Goal: Ask a question: Seek information or help from site administrators or community

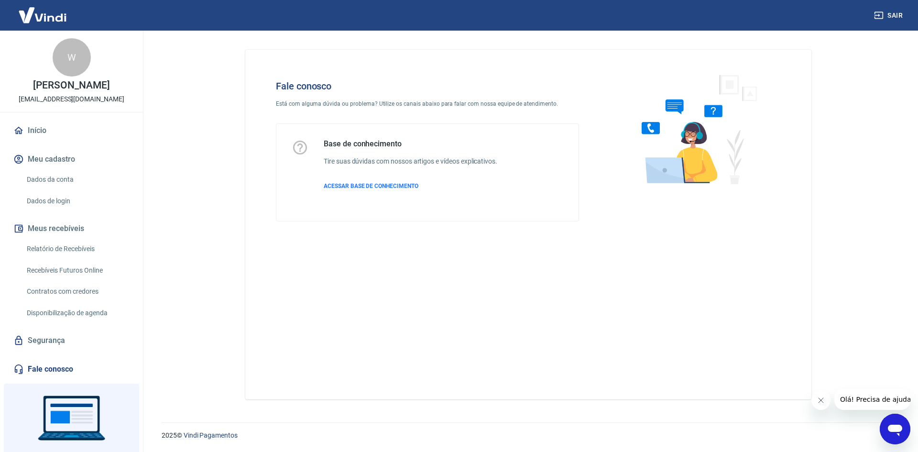
click at [55, 368] on link "Fale conosco" at bounding box center [71, 369] width 120 height 21
click at [896, 420] on div "Abrir janela de mensagens" at bounding box center [895, 429] width 29 height 29
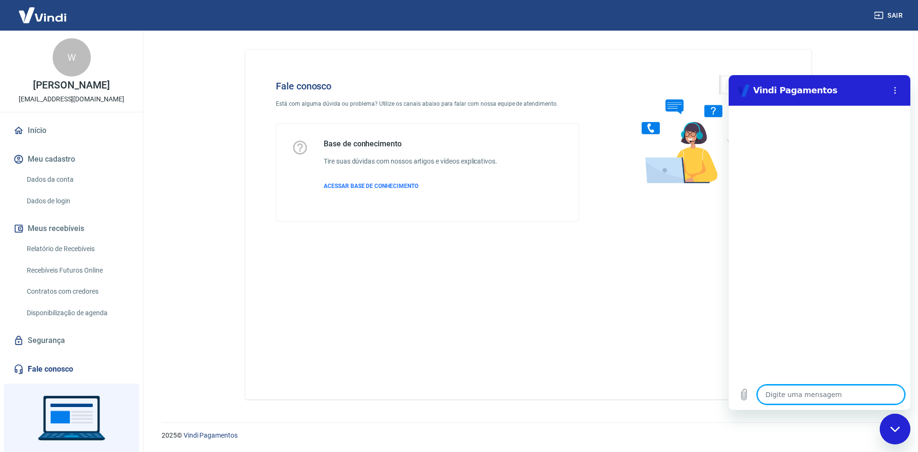
click at [822, 393] on textarea at bounding box center [831, 394] width 147 height 19
type textarea "B"
type textarea "x"
type textarea "Bo"
type textarea "x"
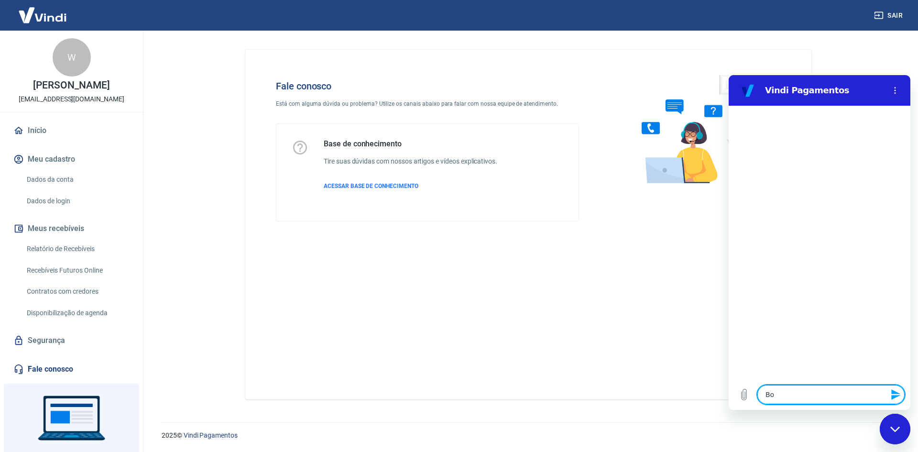
type textarea "Boa"
type textarea "x"
type textarea "Boa"
type textarea "x"
type textarea "Boa t"
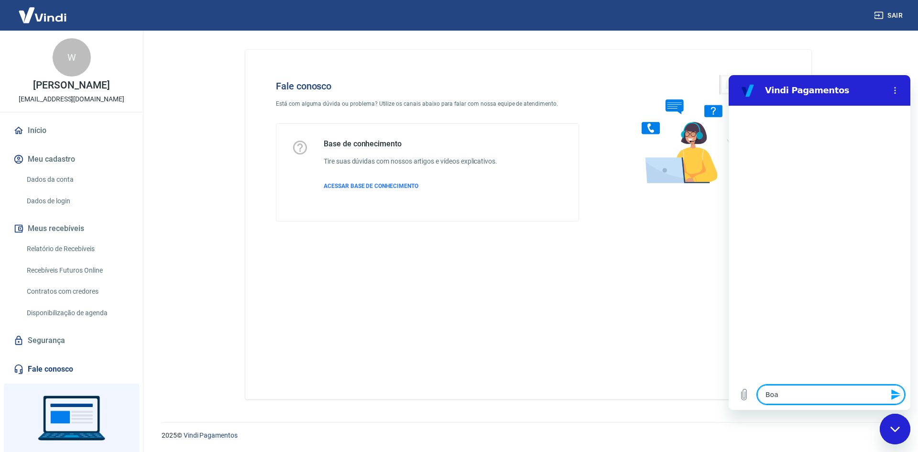
type textarea "x"
type textarea "Boa ta"
type textarea "x"
type textarea "Boa tar"
type textarea "x"
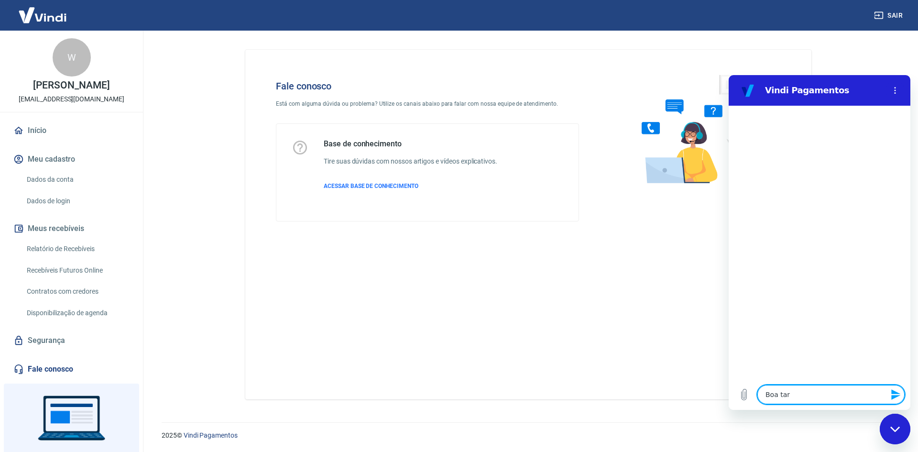
type textarea "Boa tard"
type textarea "x"
type textarea "Boa tarde"
type textarea "x"
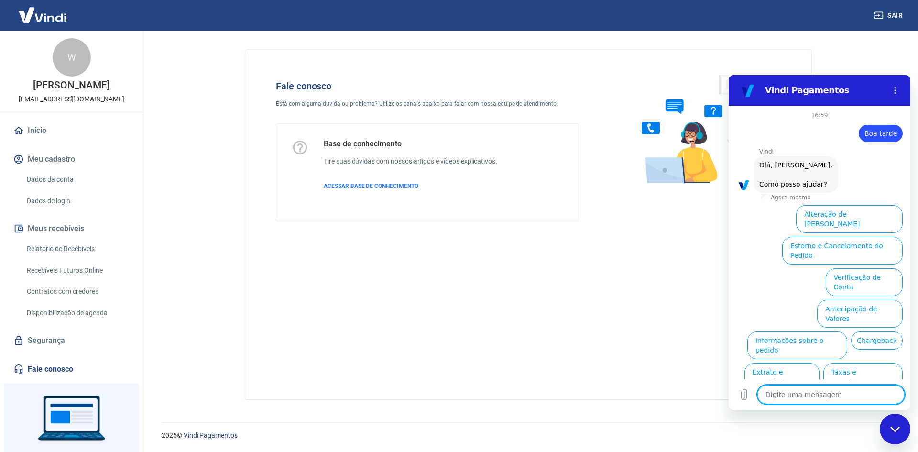
scroll to position [22, 0]
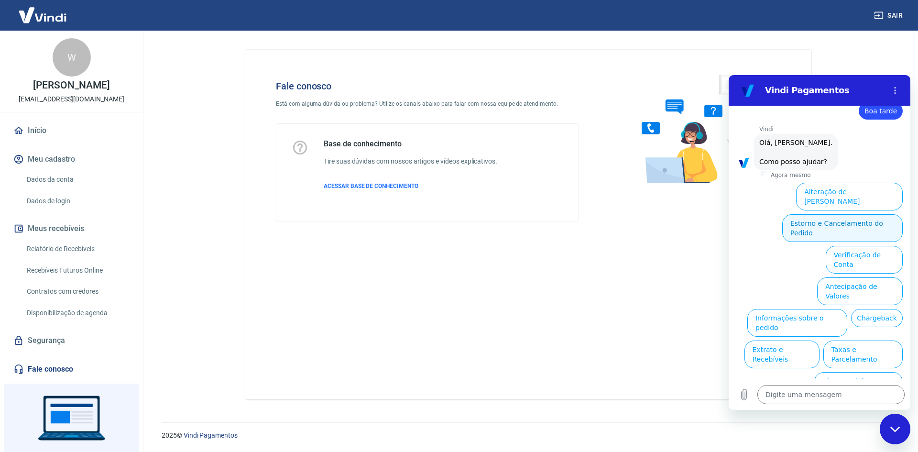
click at [854, 214] on button "Estorno e Cancelamento do Pedido" at bounding box center [843, 228] width 121 height 28
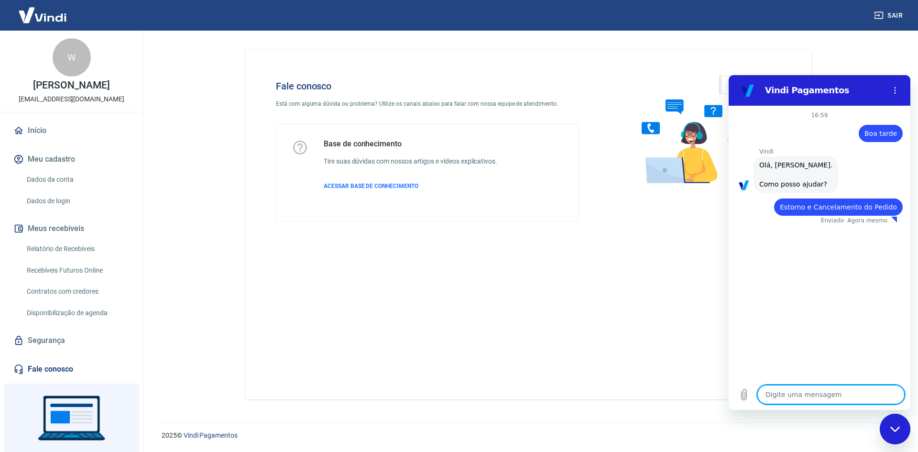
type textarea "x"
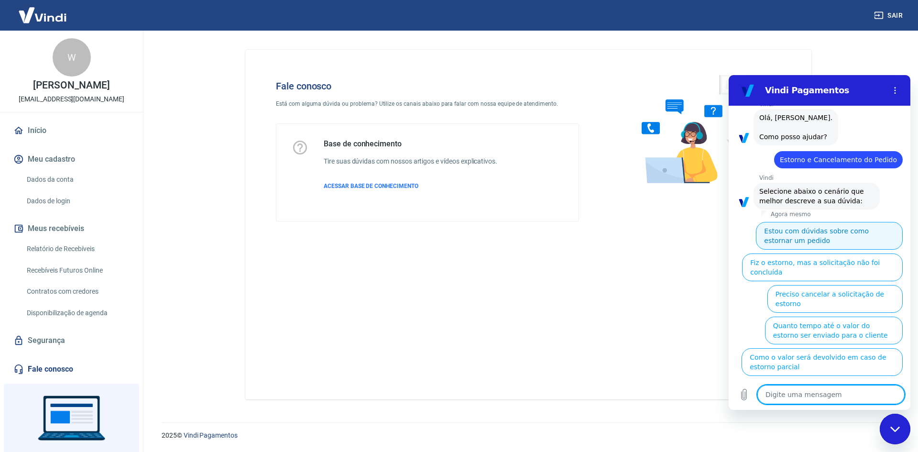
scroll to position [49, 0]
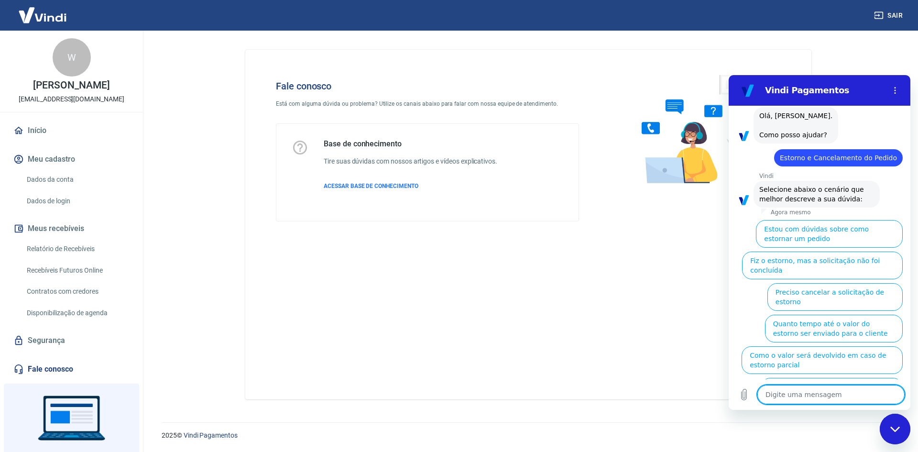
click at [783, 392] on textarea at bounding box center [831, 394] width 147 height 19
type textarea "F"
type textarea "x"
type textarea "Fa"
type textarea "x"
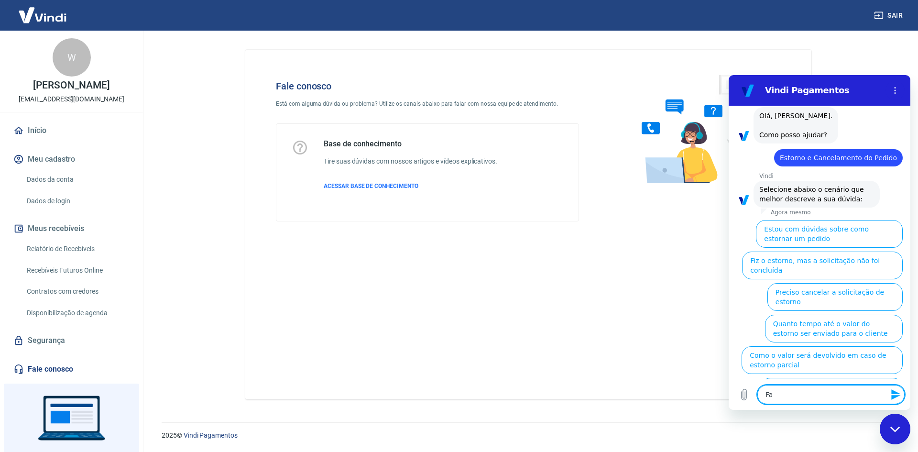
type textarea "Fal"
type textarea "x"
type textarea "Fala"
type textarea "x"
type textarea "Falar"
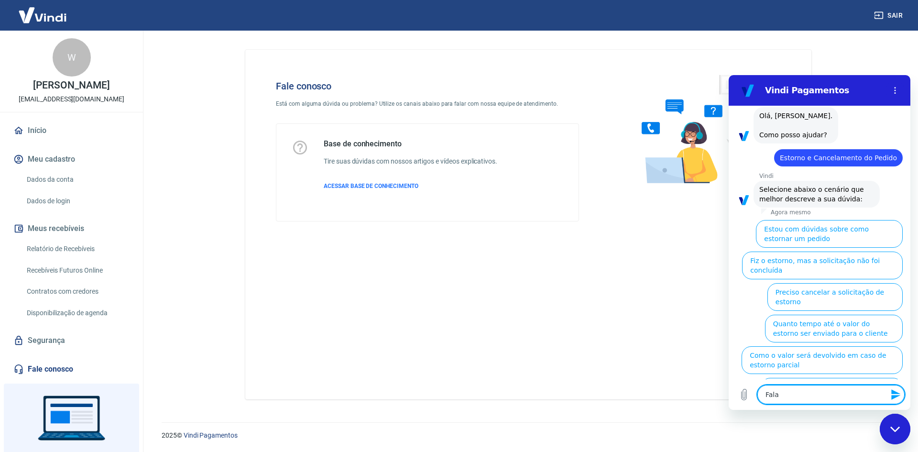
type textarea "x"
type textarea "Falar"
type textarea "x"
type textarea "Falar c"
type textarea "x"
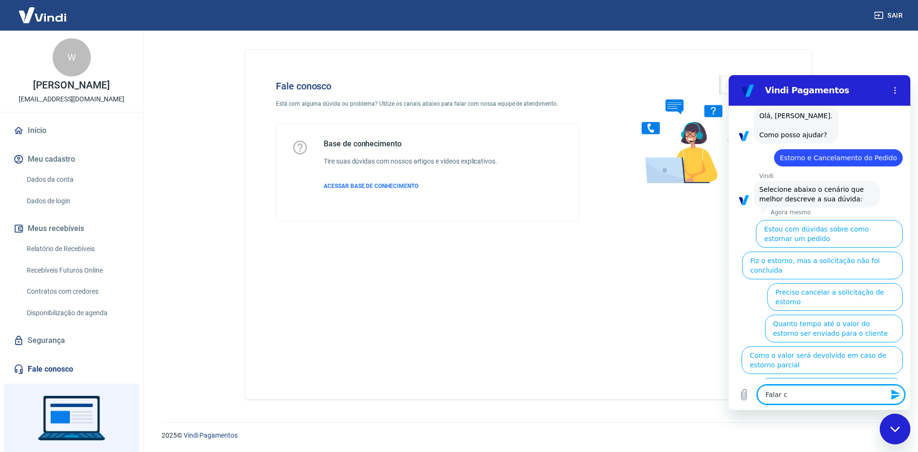
type textarea "Falar co"
type textarea "x"
type textarea "Falar com"
type textarea "x"
type textarea "Falar com"
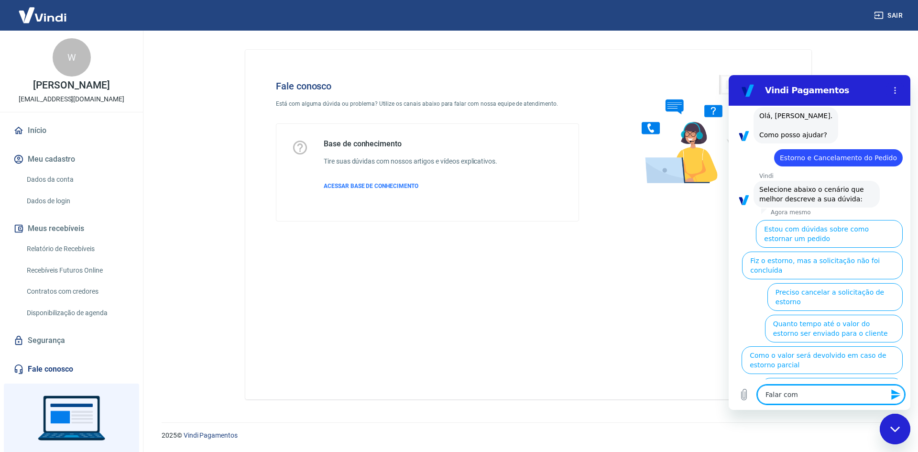
type textarea "x"
type textarea "Falar com a"
type textarea "x"
type textarea "Falar com at"
type textarea "x"
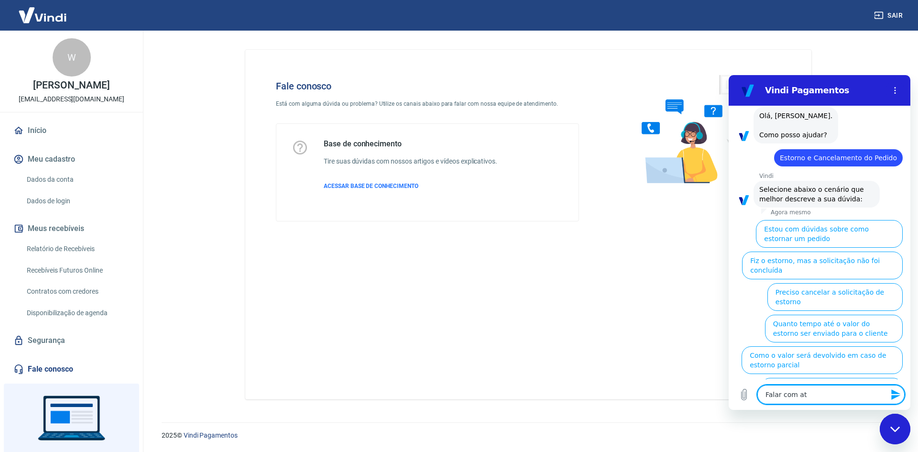
type textarea "Falar com ate"
type textarea "x"
type textarea "Falar com aten"
type textarea "x"
type textarea "Falar com atend"
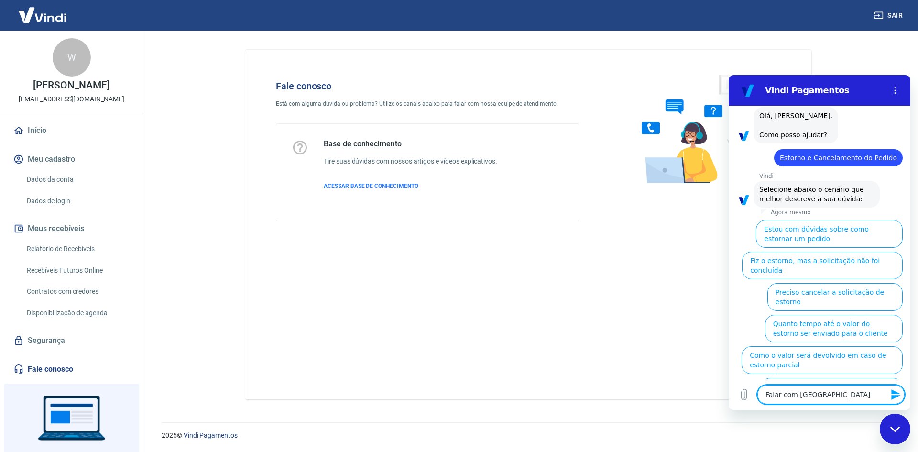
type textarea "x"
type textarea "Falar com atende"
type textarea "x"
type textarea "Falar com atenden"
type textarea "x"
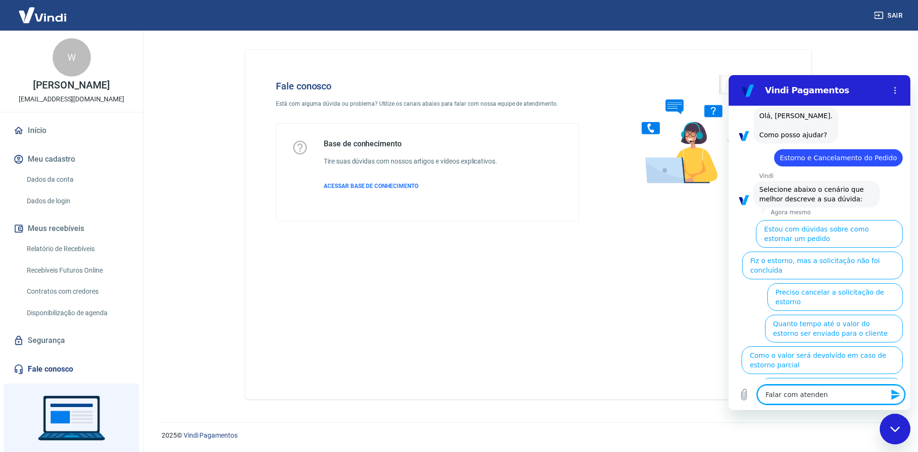
type textarea "Falar com atendent"
type textarea "x"
type textarea "Falar com atendente"
type textarea "x"
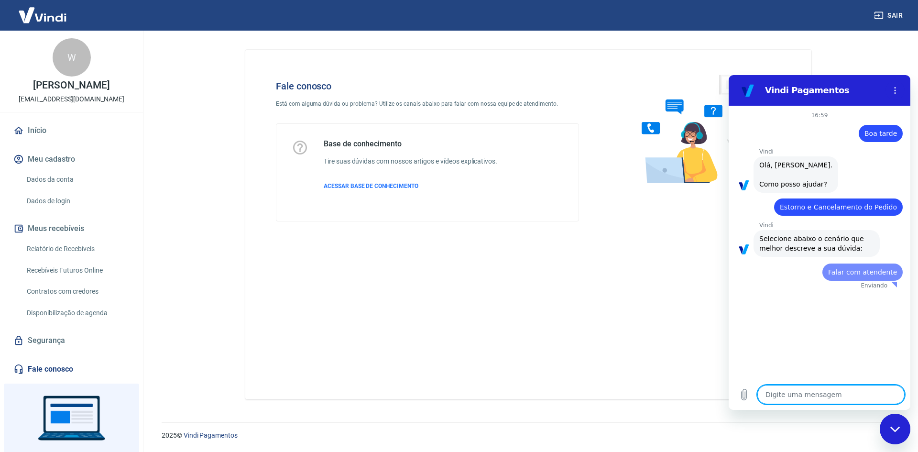
scroll to position [0, 0]
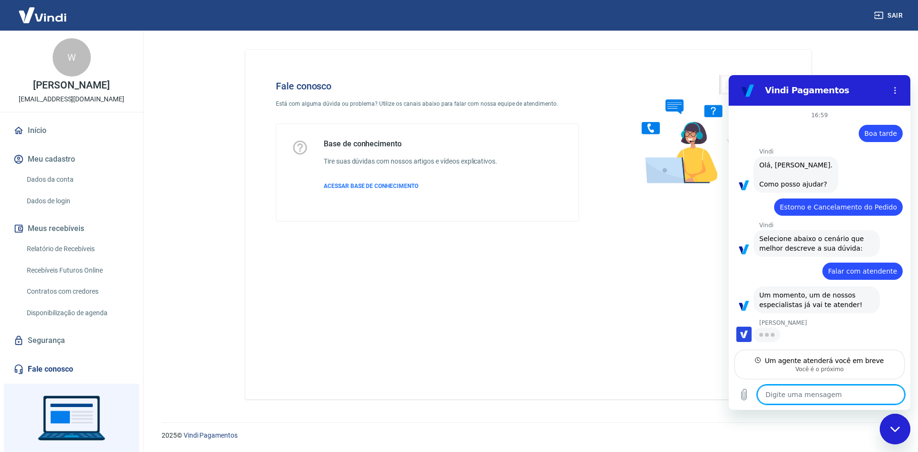
type textarea "x"
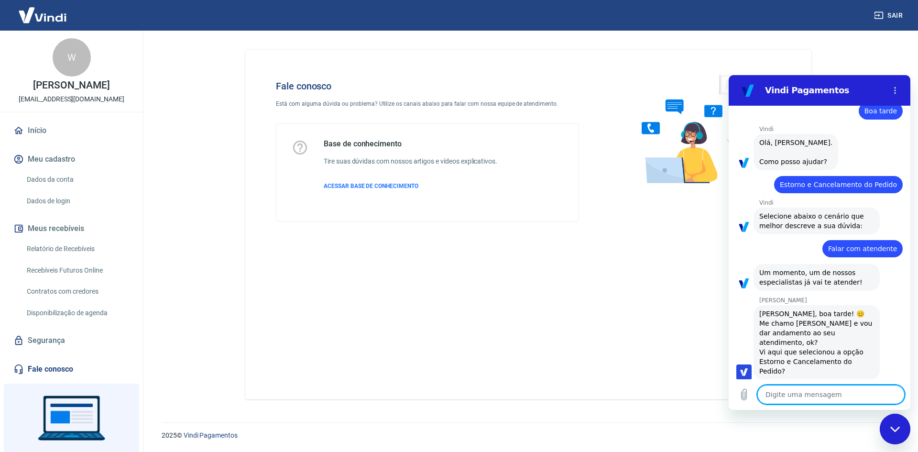
scroll to position [24, 0]
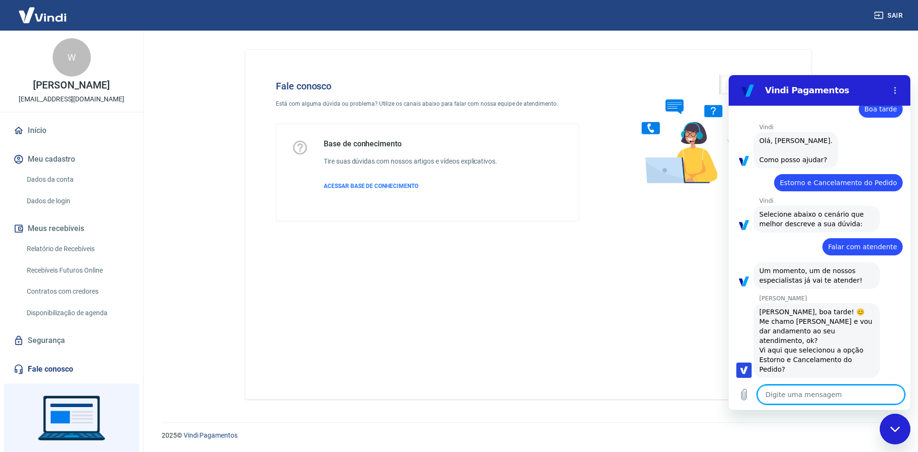
click at [803, 390] on textarea at bounding box center [831, 394] width 147 height 19
type textarea "B"
type textarea "x"
type textarea "Bo"
type textarea "x"
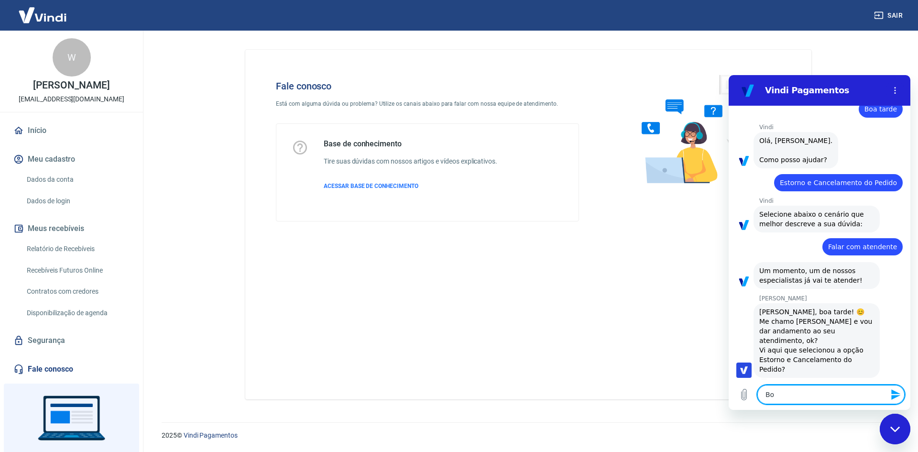
type textarea "Boa"
type textarea "x"
type textarea "Boa"
type textarea "x"
type textarea "Boa t"
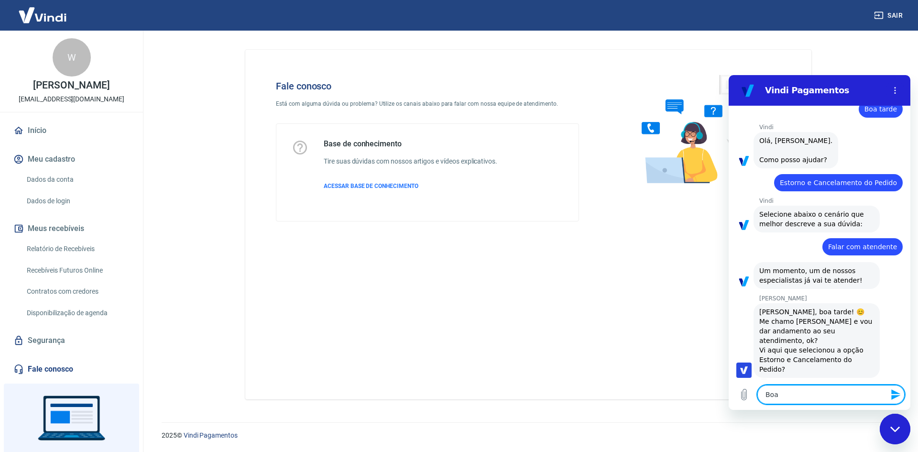
type textarea "x"
type textarea "Boa ta"
type textarea "x"
type textarea "Boa tar"
type textarea "x"
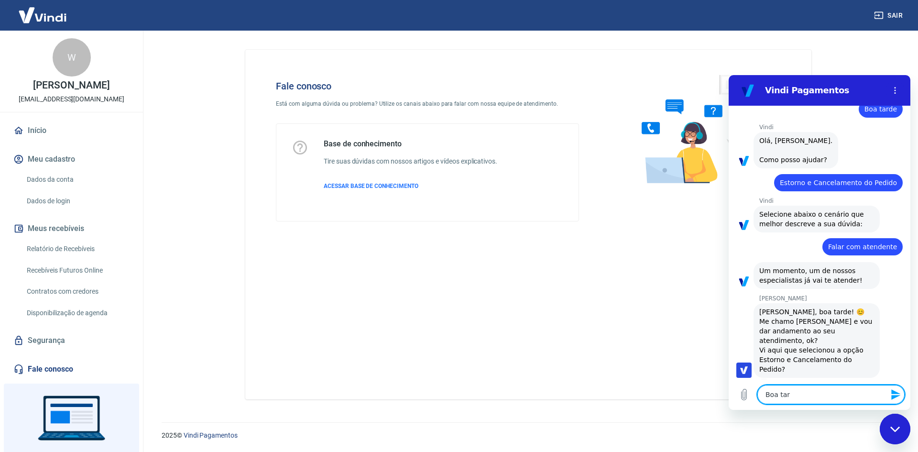
type textarea "Boa tare"
type textarea "x"
type textarea "Boa tar"
type textarea "x"
type textarea "Boa tard"
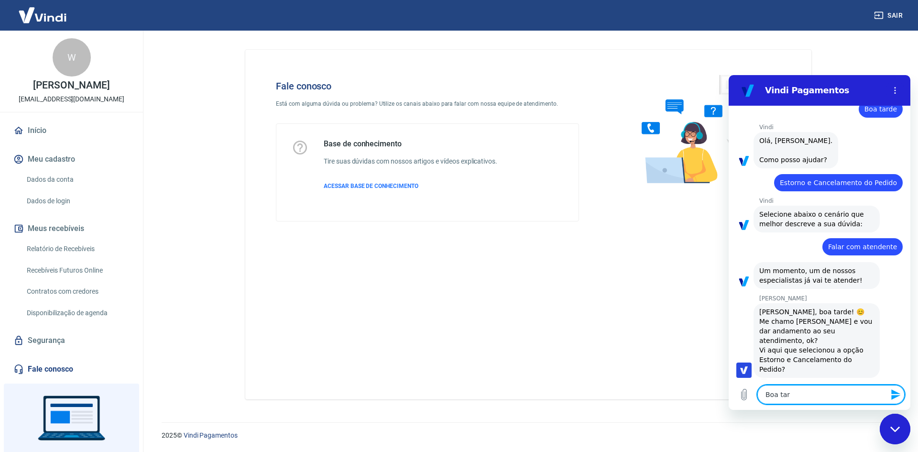
type textarea "x"
type textarea "Boa tarde"
type textarea "x"
type textarea "Boa tarde"
type textarea "x"
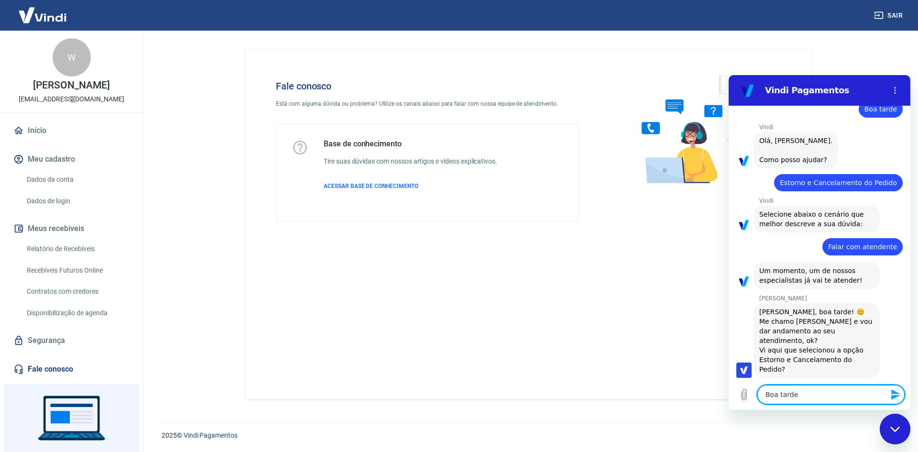
type textarea "Boa tarde M"
type textarea "x"
type textarea "Boa tarde Má"
type textarea "x"
type textarea "Boa tarde Már"
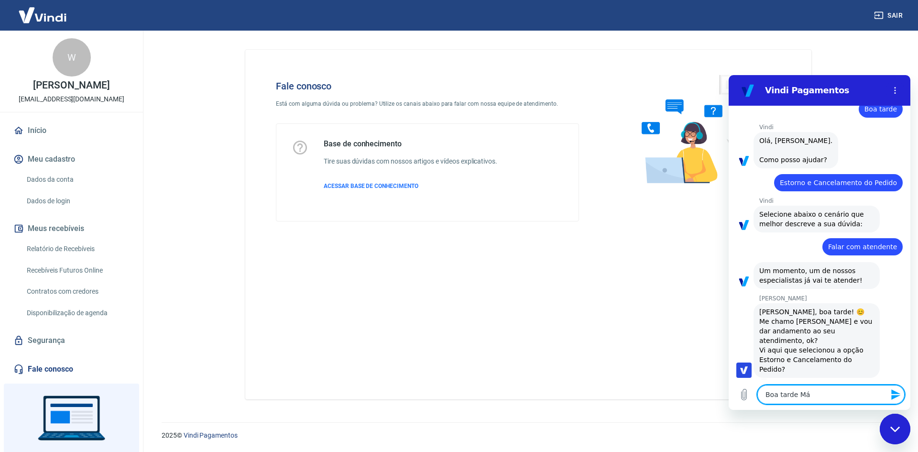
type textarea "x"
type textarea "Boa tarde Márc"
type textarea "x"
type textarea "Boa tarde Márci"
type textarea "x"
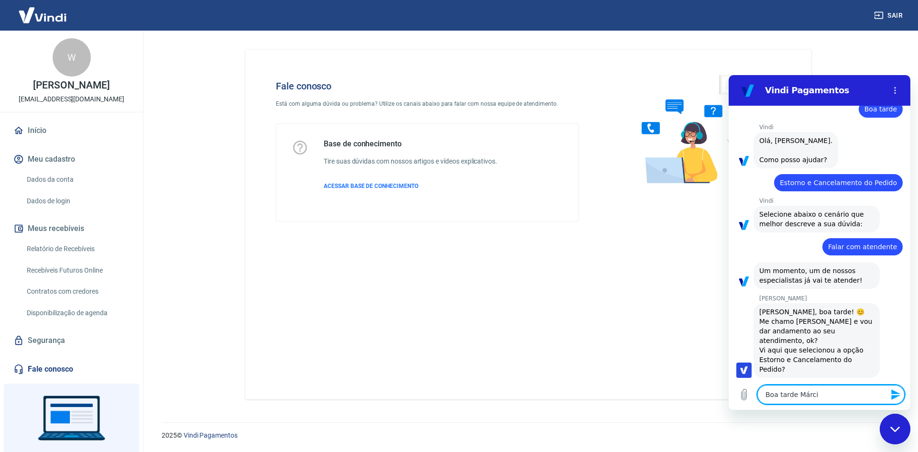
type textarea "Boa tarde Márcia"
type textarea "x"
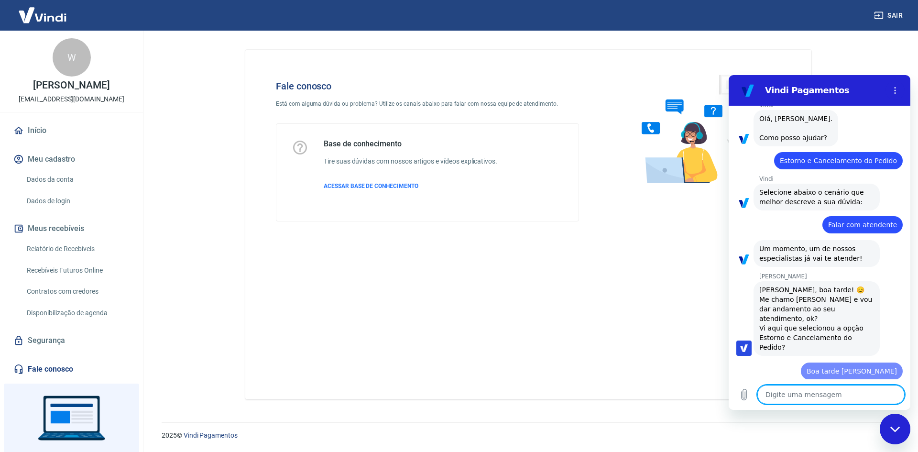
type textarea "x"
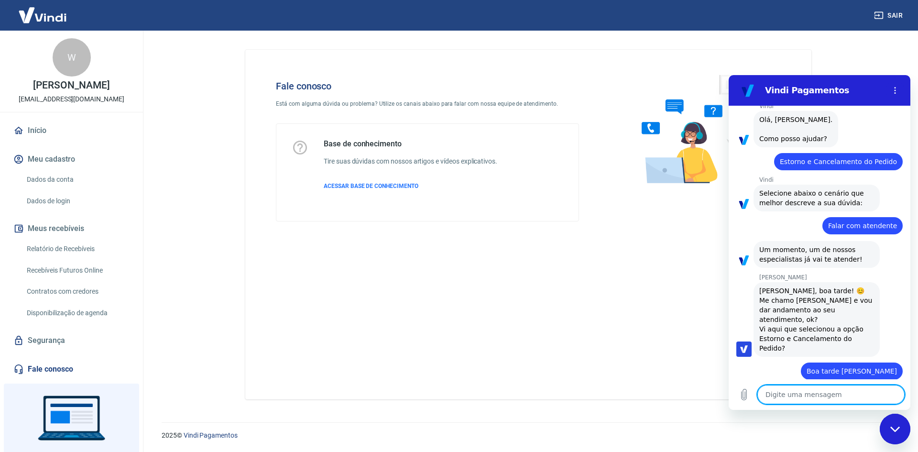
scroll to position [47, 0]
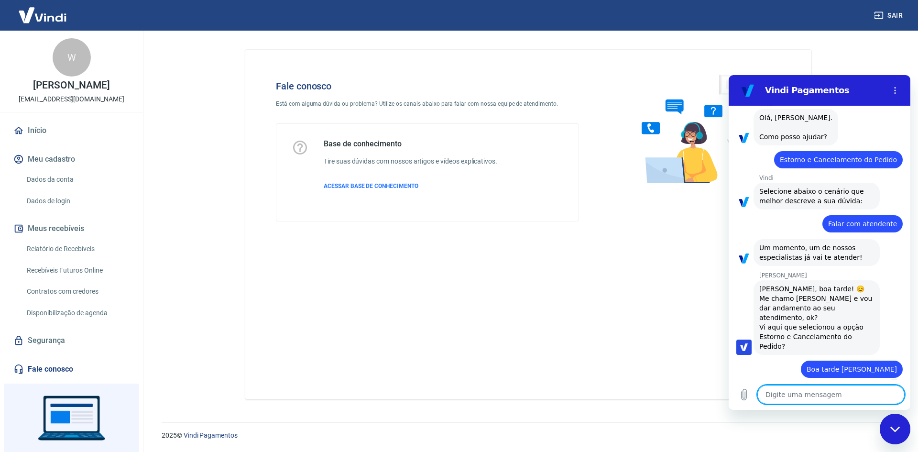
type textarea "E"
type textarea "x"
type textarea "Es"
type textarea "x"
type textarea "Est"
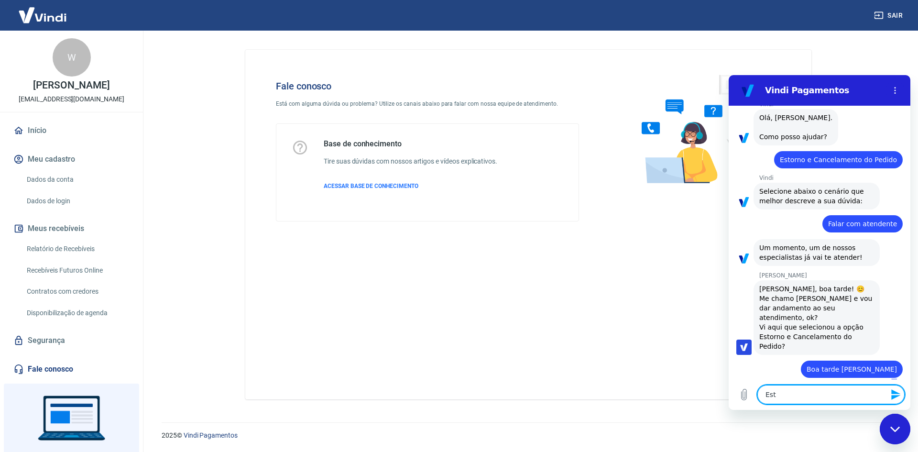
type textarea "x"
type textarea "Esto"
type textarea "x"
type textarea "Estou"
type textarea "x"
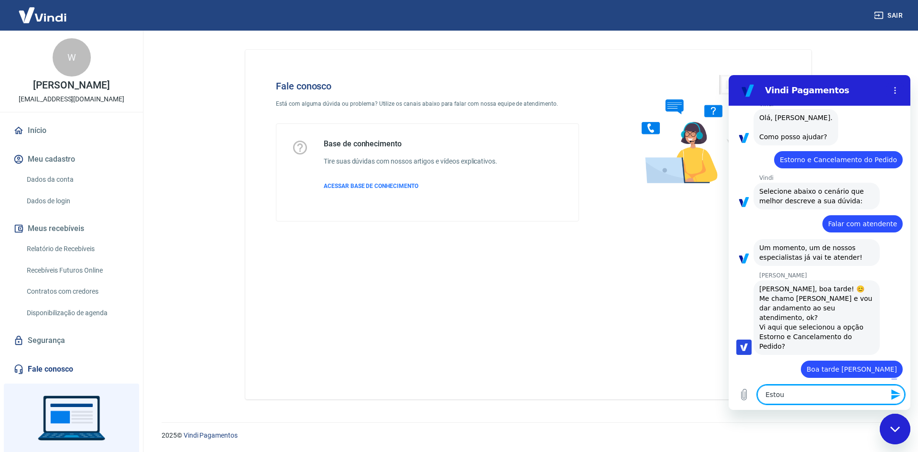
type textarea "Estou"
type textarea "x"
type textarea "Estou c"
type textarea "x"
type textarea "Estou co"
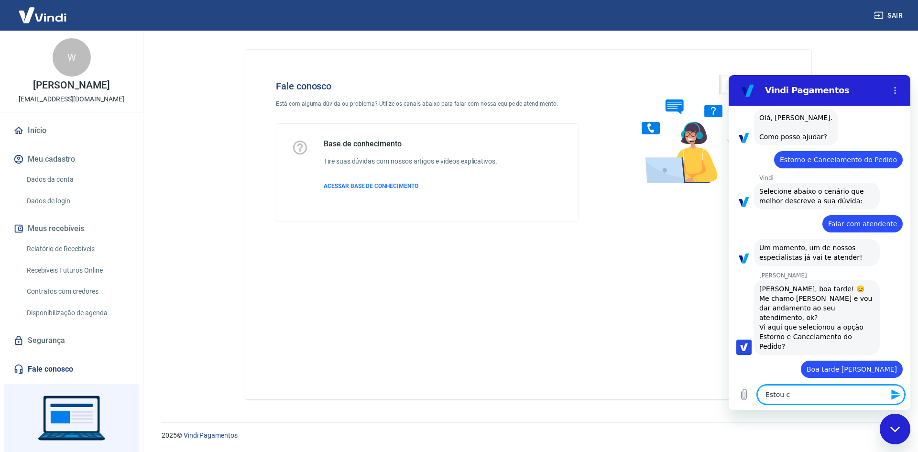
type textarea "x"
type textarea "Estou com"
type textarea "x"
type textarea "Estou com"
type textarea "x"
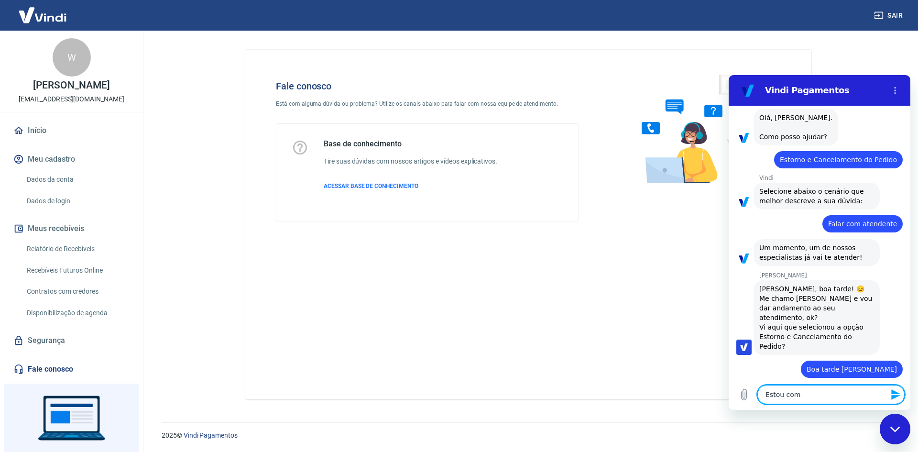
type textarea "Estou com u"
type textarea "x"
type textarea "Estou com um"
type textarea "x"
type textarea "Estou com um"
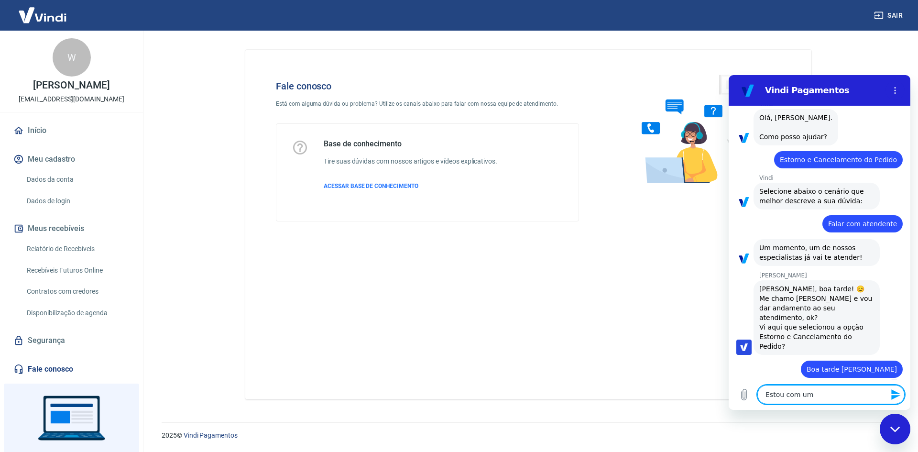
type textarea "x"
type textarea "Estou com um p"
type textarea "x"
type textarea "Estou com um pe"
type textarea "x"
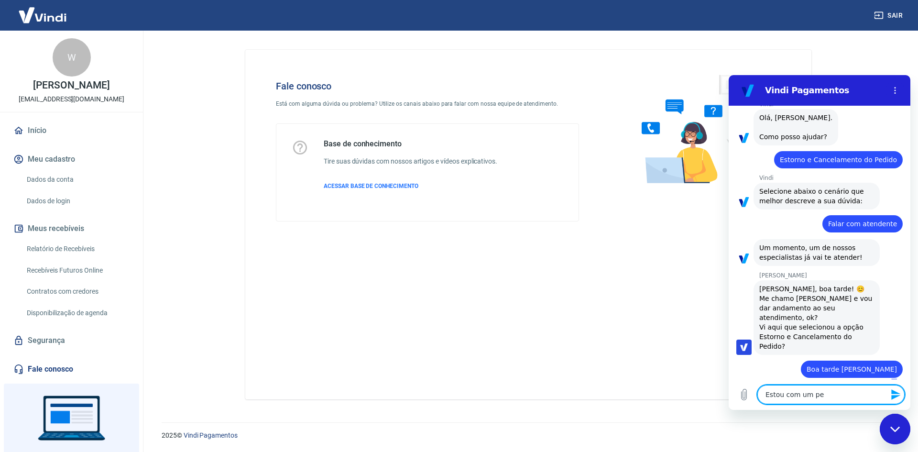
type textarea "Estou com um ped"
type textarea "x"
type textarea "Estou com um pedi"
type textarea "x"
type textarea "Estou com um pedid"
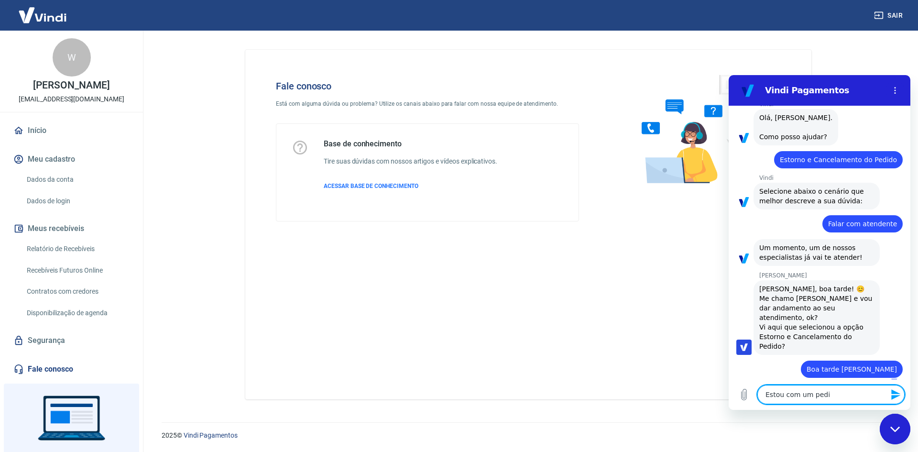
type textarea "x"
type textarea "Estou com um pedido"
type textarea "x"
type textarea "Estou com um pedido"
type textarea "x"
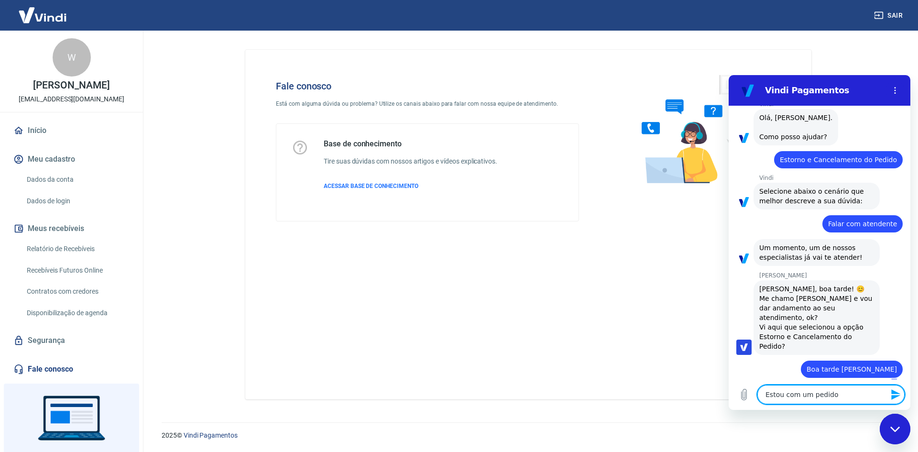
type textarea "Estou com um pedido o"
type textarea "x"
type textarea "Estou com um pedido"
type textarea "x"
type textarea "Estou com um pedido ,"
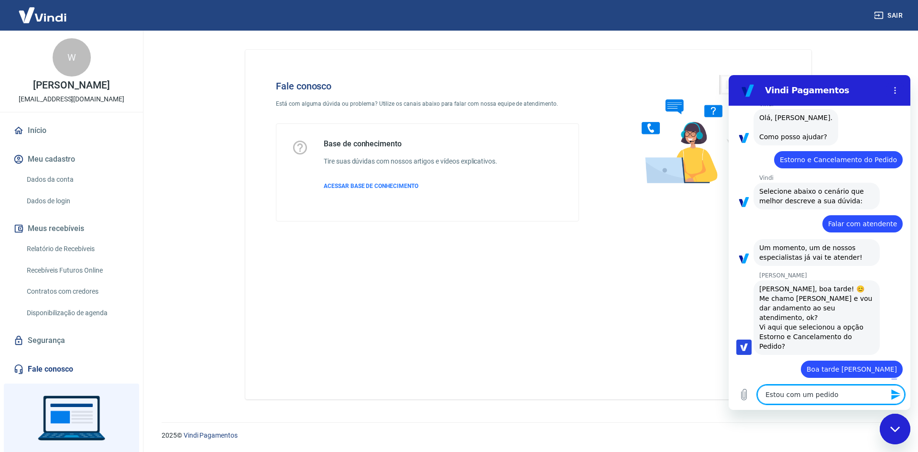
type textarea "x"
type textarea "Estou com um pedido"
type textarea "x"
type textarea "Estou com um pedido"
type textarea "x"
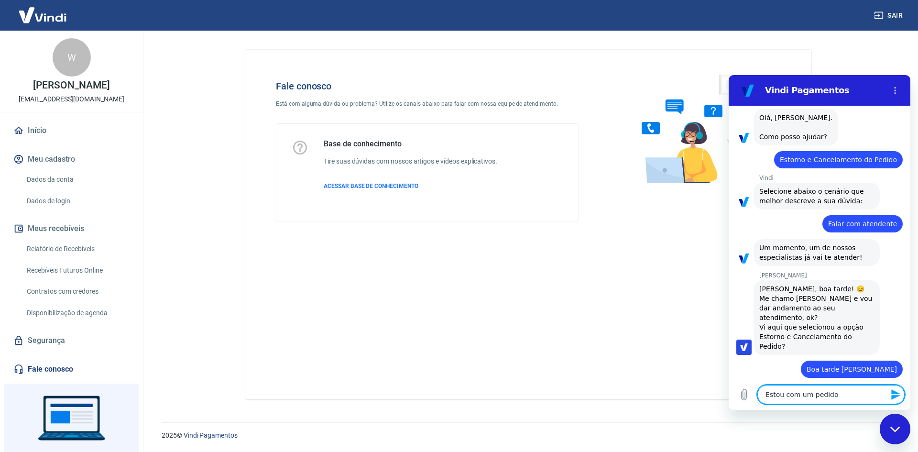
type textarea "Estou com um pedido,"
type textarea "x"
type textarea "Estou com um pedido,"
type textarea "x"
type textarea "Estou com um pedido, o"
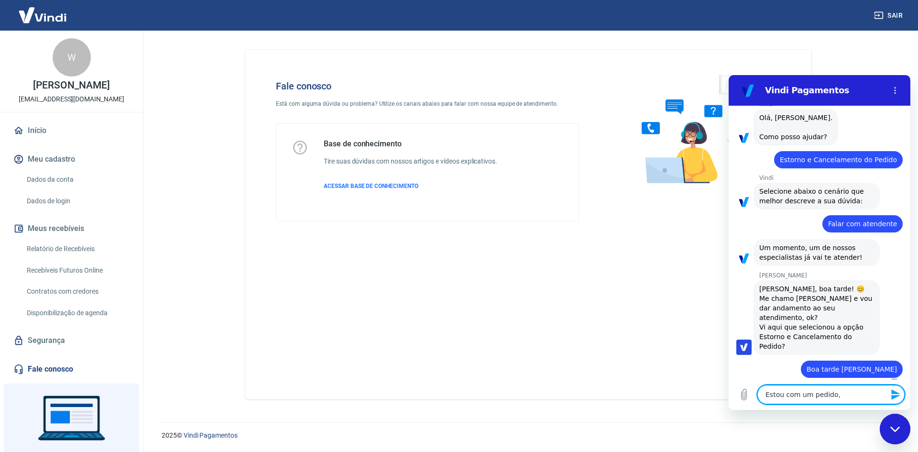
type textarea "x"
type textarea "Estou com um pedido, on"
type textarea "x"
type textarea "Estou com um pedido, ond"
type textarea "x"
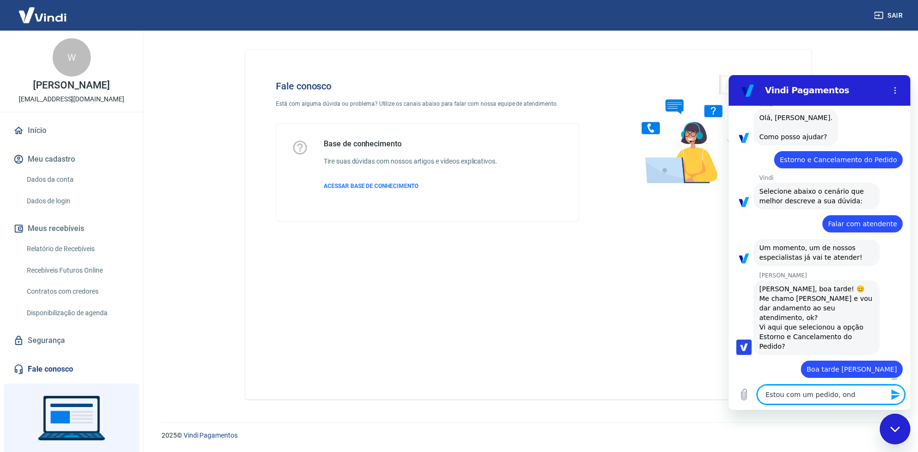
type textarea "Estou com um pedido, onde"
type textarea "x"
type textarea "Estou com um pedido, onde"
type textarea "x"
type textarea "Estou com um pedido, onde o"
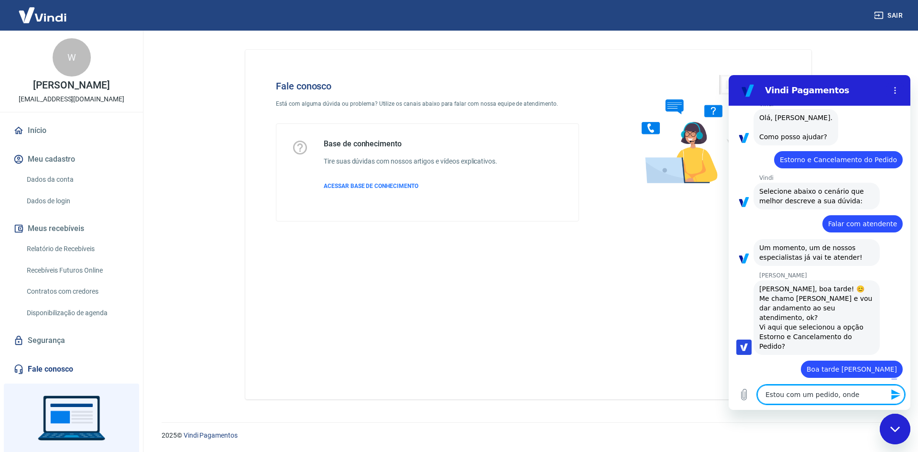
type textarea "x"
type textarea "Estou com um pedido, onde o"
type textarea "x"
type textarea "Estou com um pedido, onde o c"
type textarea "x"
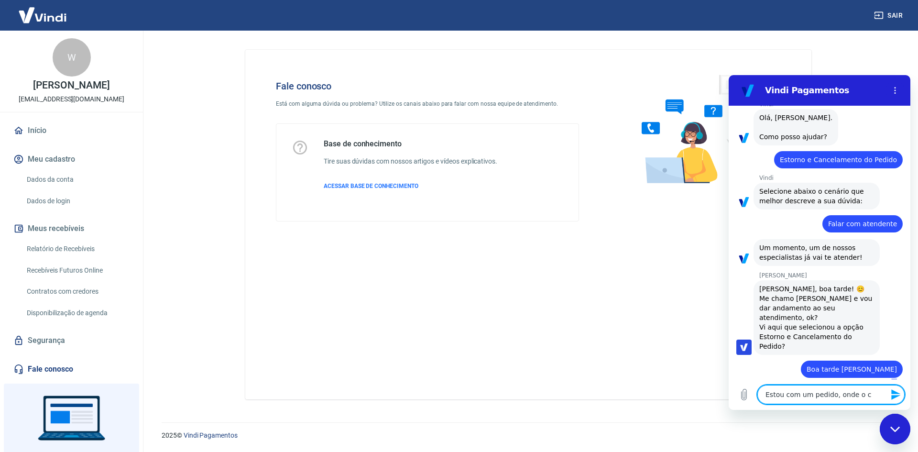
type textarea "Estou com um pedido, onde o cl"
type textarea "x"
type textarea "Estou com um pedido, onde o cli"
type textarea "x"
type textarea "Estou com um pedido, onde o clie"
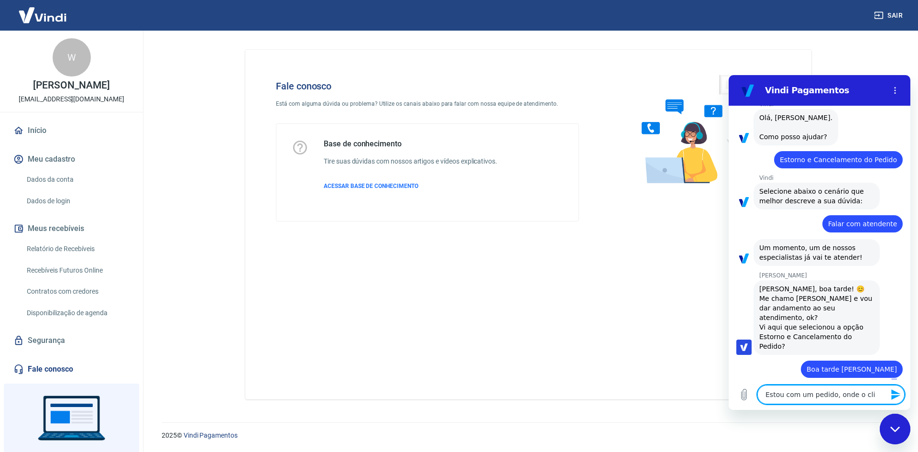
type textarea "x"
type textarea "Estou com um pedido, onde o clien"
type textarea "x"
type textarea "Estou com um pedido, onde o client"
type textarea "x"
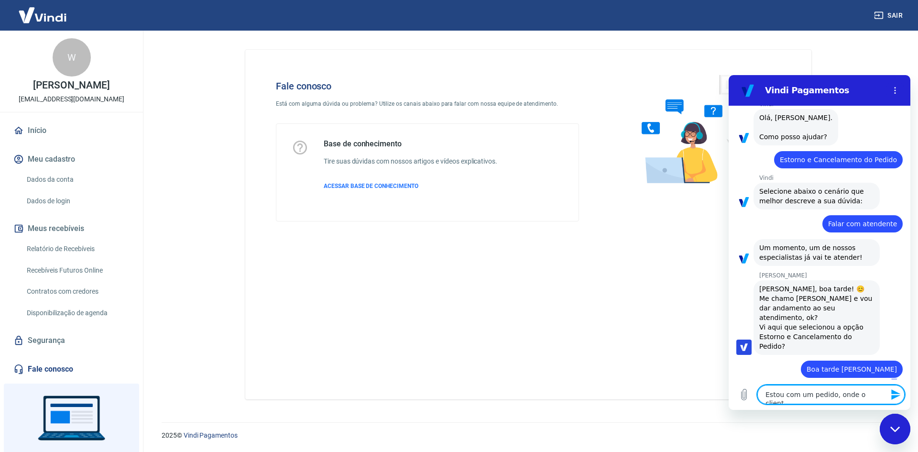
type textarea "Estou com um pedido, onde o cliente"
type textarea "x"
type textarea "Estou com um pedido, onde o cliente"
type textarea "x"
type textarea "Estou com um pedido, onde o cliente n"
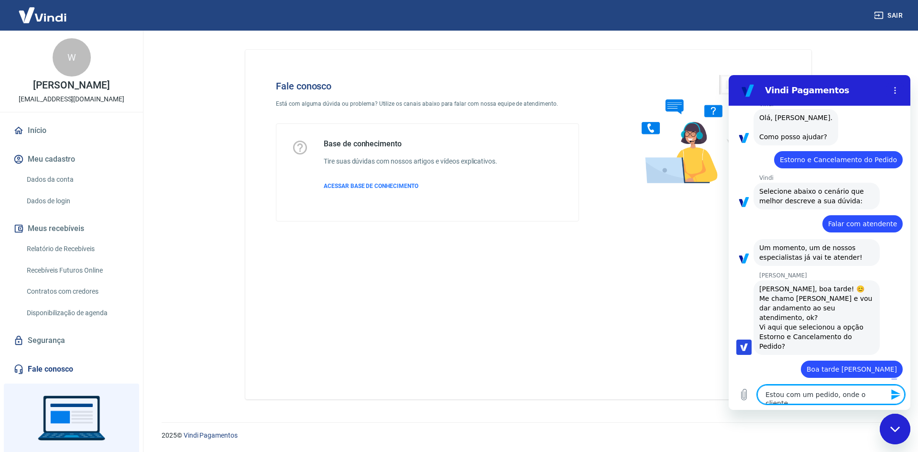
type textarea "x"
type textarea "Estou com um pedido, onde o cliente nã"
type textarea "x"
type textarea "Estou com um pedido, onde o cliente não"
type textarea "x"
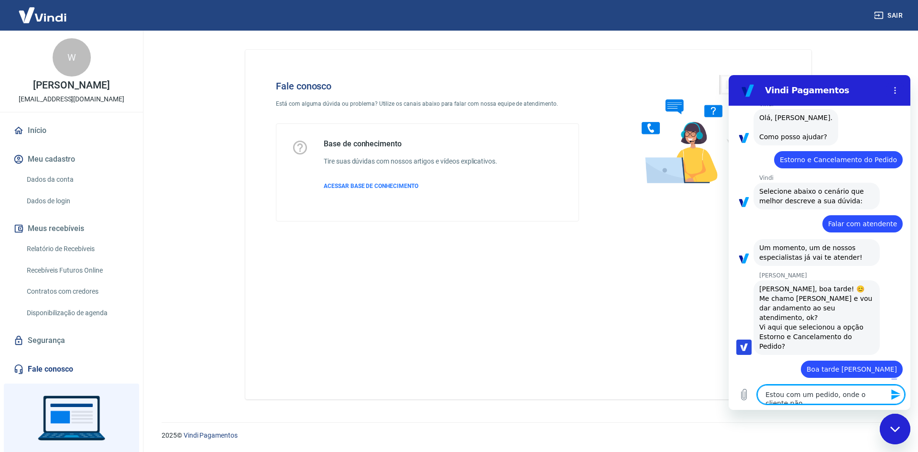
type textarea "Estou com um pedido, onde o cliente não"
type textarea "x"
type textarea "Estou com um pedido, onde o cliente não e"
type textarea "x"
type textarea "Estou com um pedido, onde o cliente não ef"
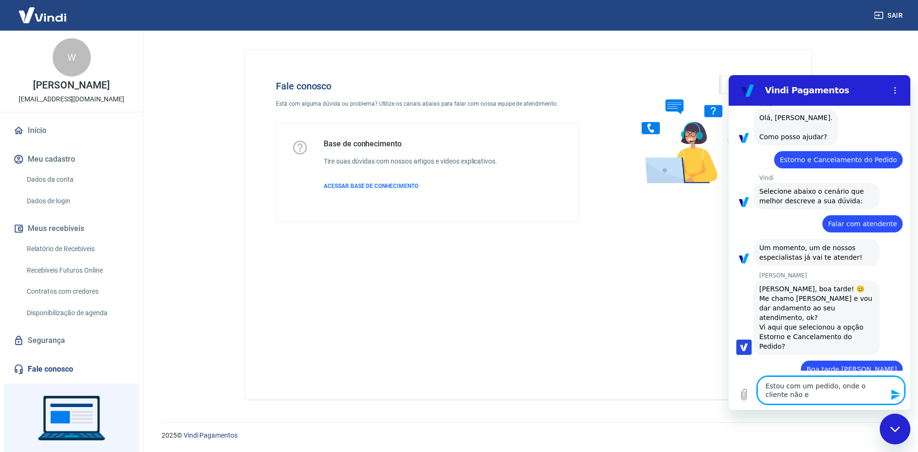
type textarea "x"
type textarea "Estou com um pedido, onde o cliente não efe"
type textarea "x"
type textarea "Estou com um pedido, onde o cliente não efet"
type textarea "x"
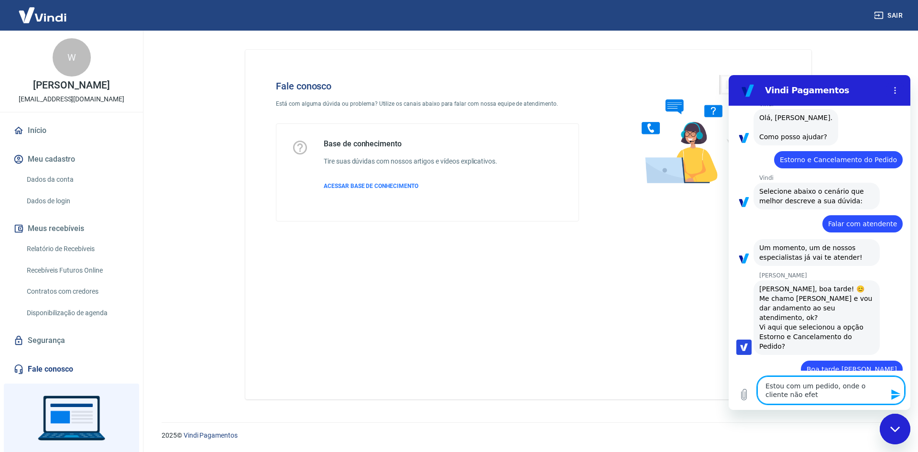
type textarea "Estou com um pedido, onde o cliente não efetu"
type textarea "x"
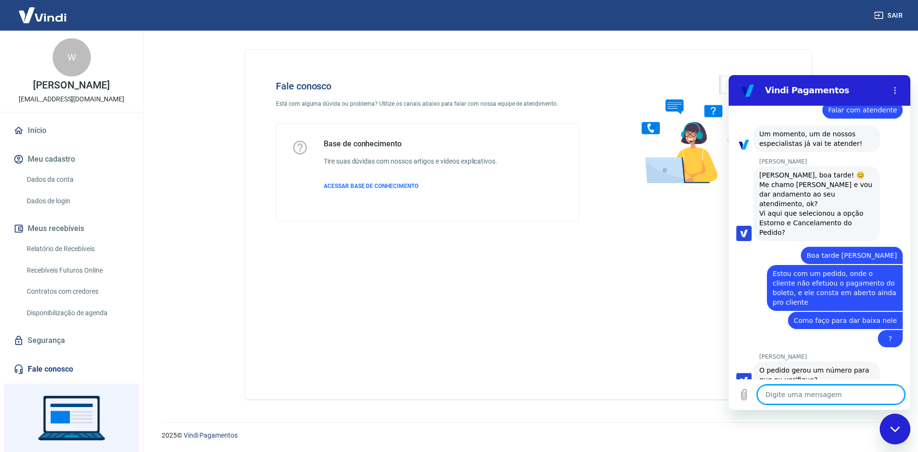
scroll to position [162, 0]
click at [830, 395] on textarea at bounding box center [831, 394] width 147 height 19
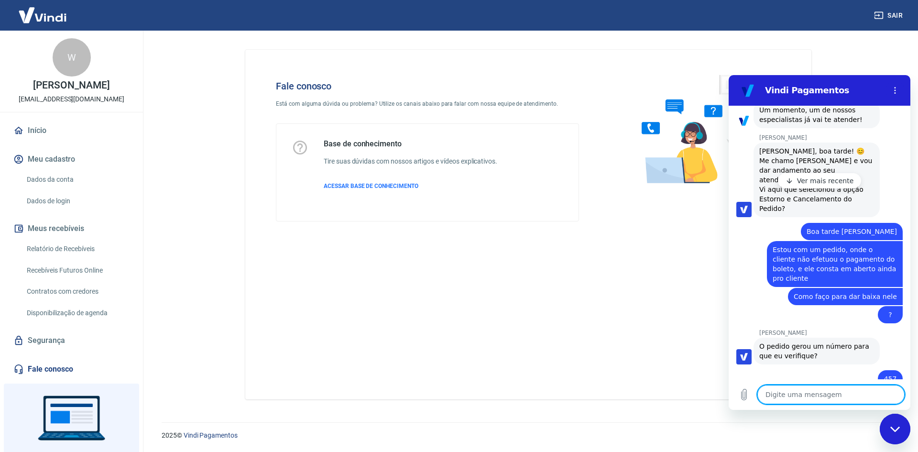
scroll to position [217, 0]
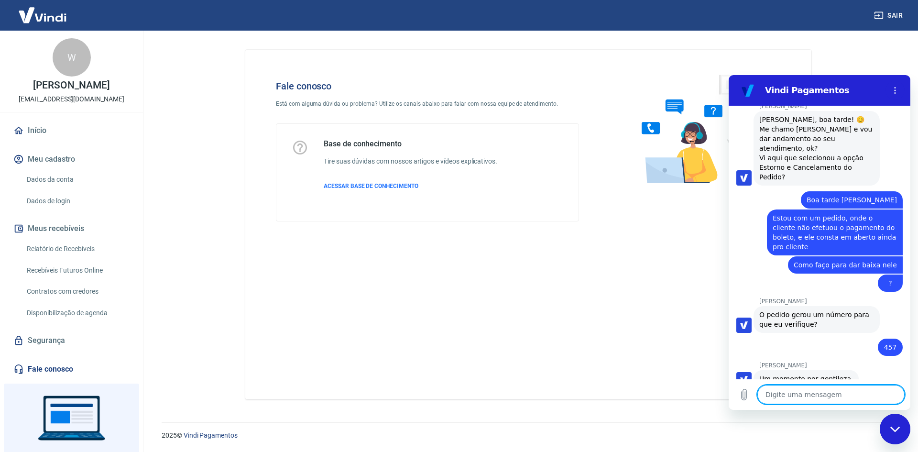
click at [828, 390] on textarea at bounding box center [831, 394] width 147 height 19
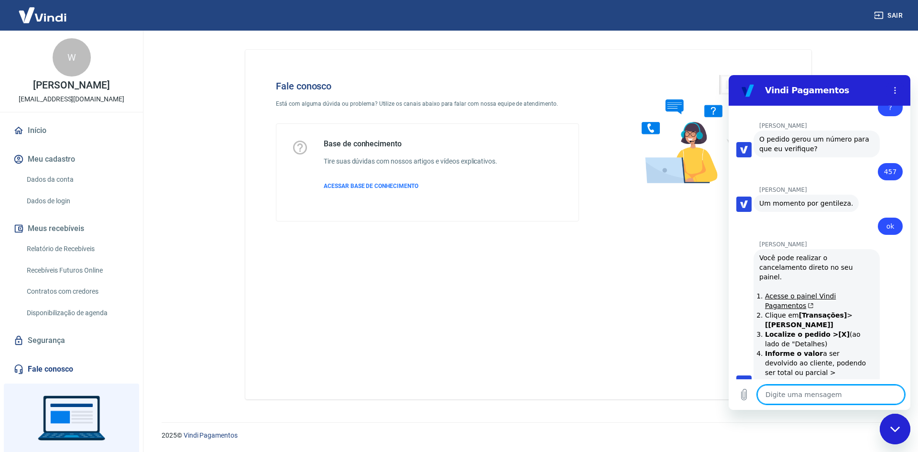
scroll to position [396, 0]
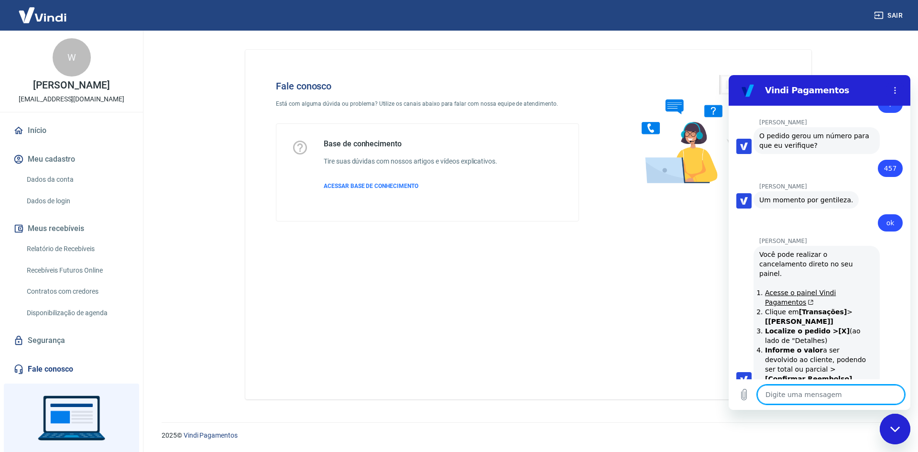
click at [821, 397] on textarea at bounding box center [831, 394] width 147 height 19
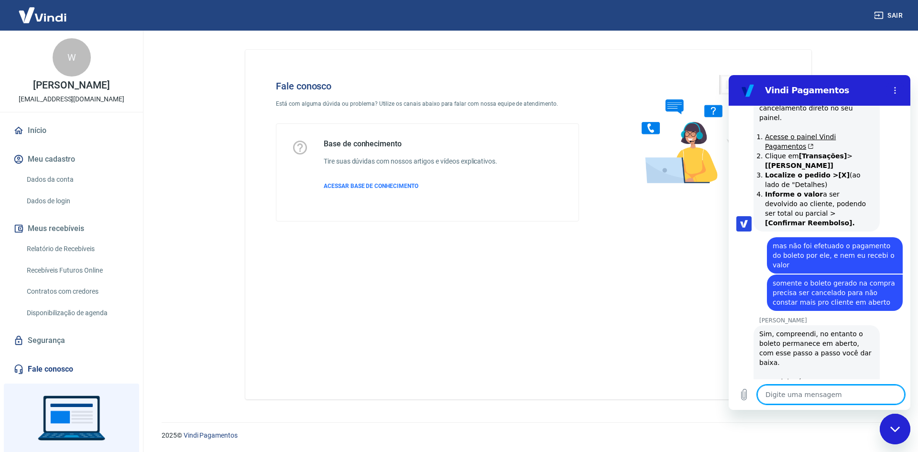
scroll to position [553, 0]
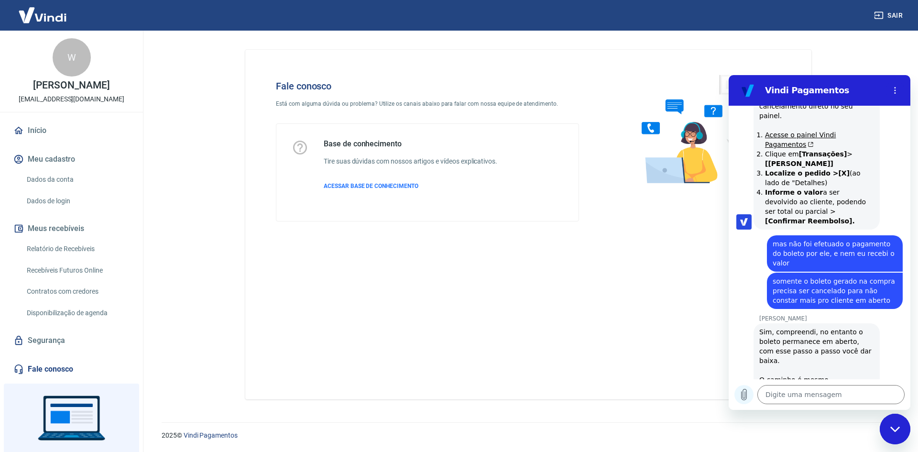
click at [750, 395] on button "Carregar arquivo" at bounding box center [744, 394] width 19 height 19
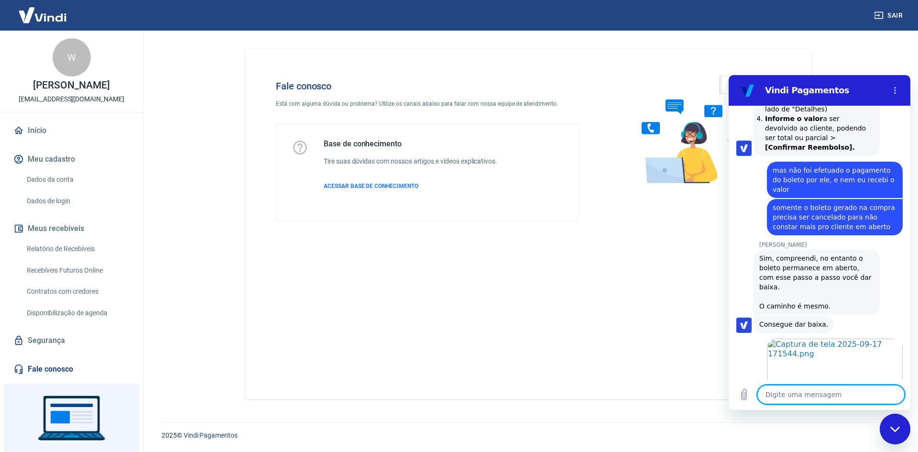
scroll to position [629, 0]
click at [863, 395] on textarea at bounding box center [831, 394] width 147 height 19
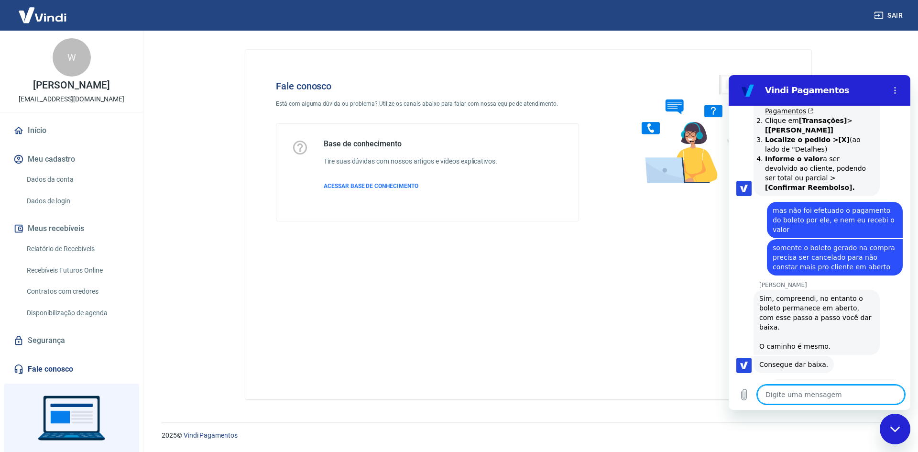
scroll to position [647, 0]
